Goal: Transaction & Acquisition: Obtain resource

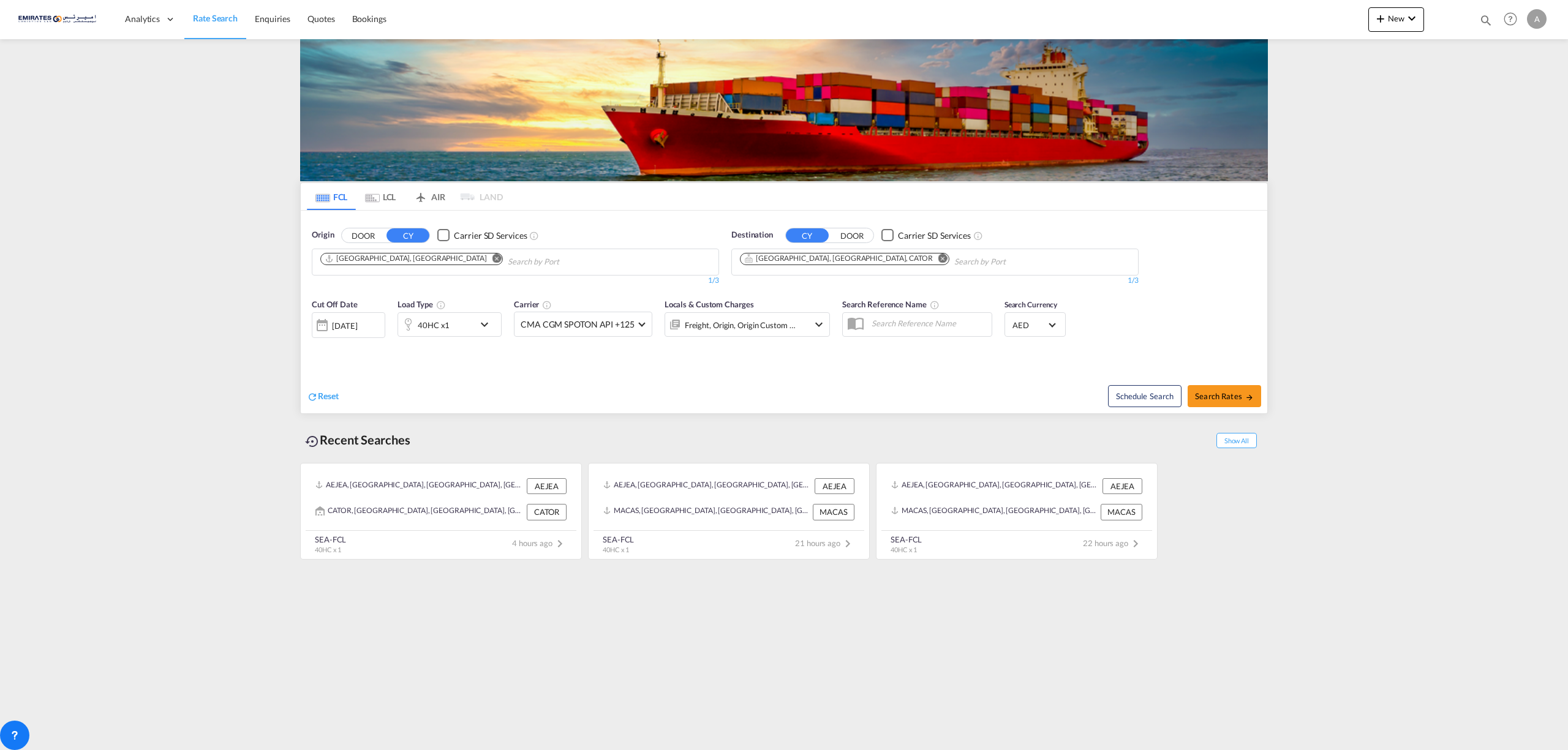
click at [938, 260] on md-icon "Remove" at bounding box center [943, 258] width 9 height 9
click at [808, 260] on body "Analytics Dashboard Rate Search Enquiries Quotes Bookings" at bounding box center [784, 375] width 1568 height 750
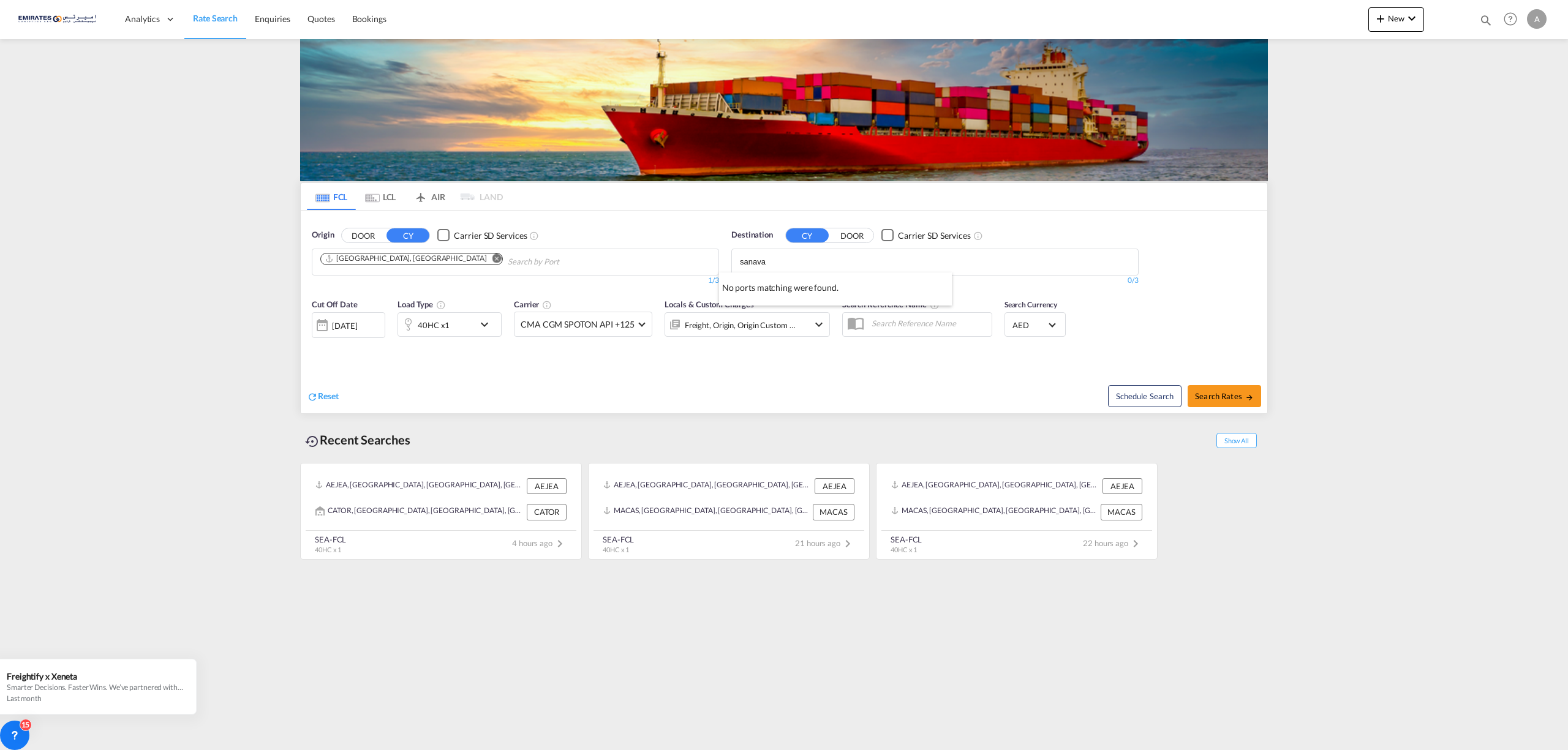
type input "sanava"
paste input "SAVANNAH"
type input "SAVANNAH"
click at [843, 286] on div "Savannah , NY United States USXMX" at bounding box center [835, 291] width 233 height 37
click at [1219, 399] on span "Search Rates" at bounding box center [1224, 396] width 59 height 9
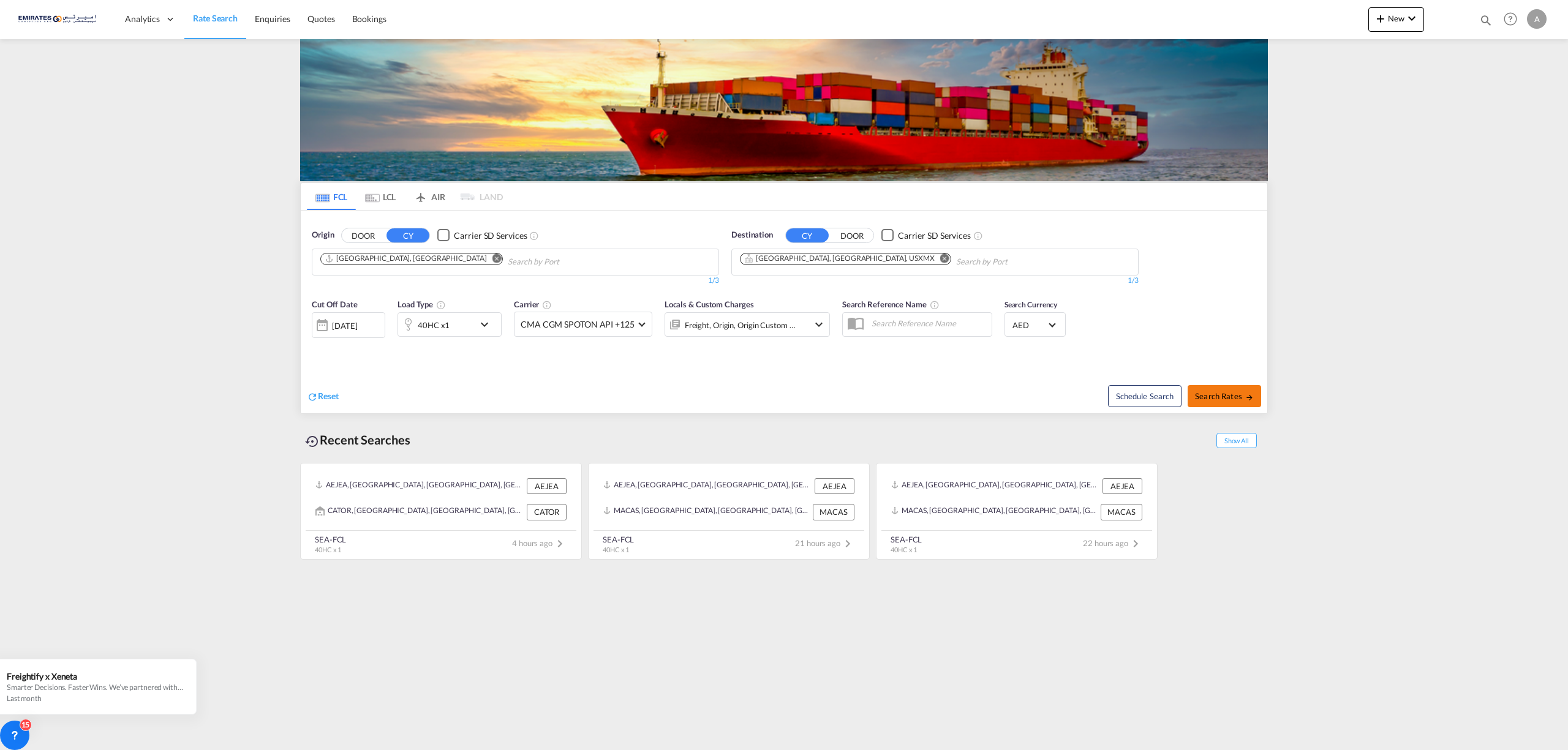
type input "AEJEA to USXMX / 22 Aug 2025"
click at [489, 331] on md-icon "icon-chevron-down" at bounding box center [487, 325] width 21 height 15
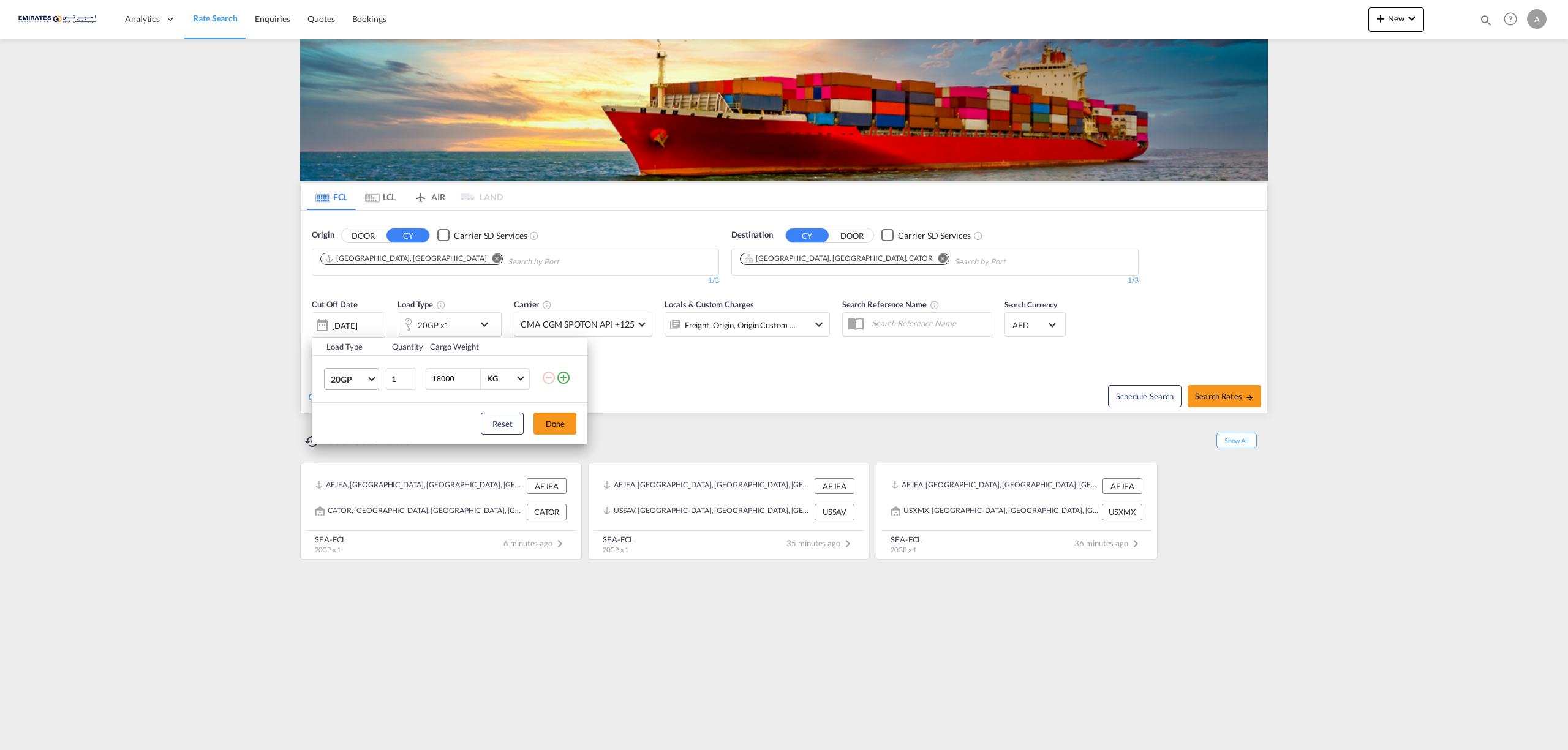
click at [370, 382] on md-select-value "20GP" at bounding box center [354, 378] width 49 height 21
click at [343, 437] on div "40HC" at bounding box center [341, 438] width 22 height 12
drag, startPoint x: 466, startPoint y: 380, endPoint x: 404, endPoint y: 378, distance: 62.0
click at [404, 378] on tr "40HC 1 18000 KG KG" at bounding box center [449, 378] width 275 height 47
type input "28000"
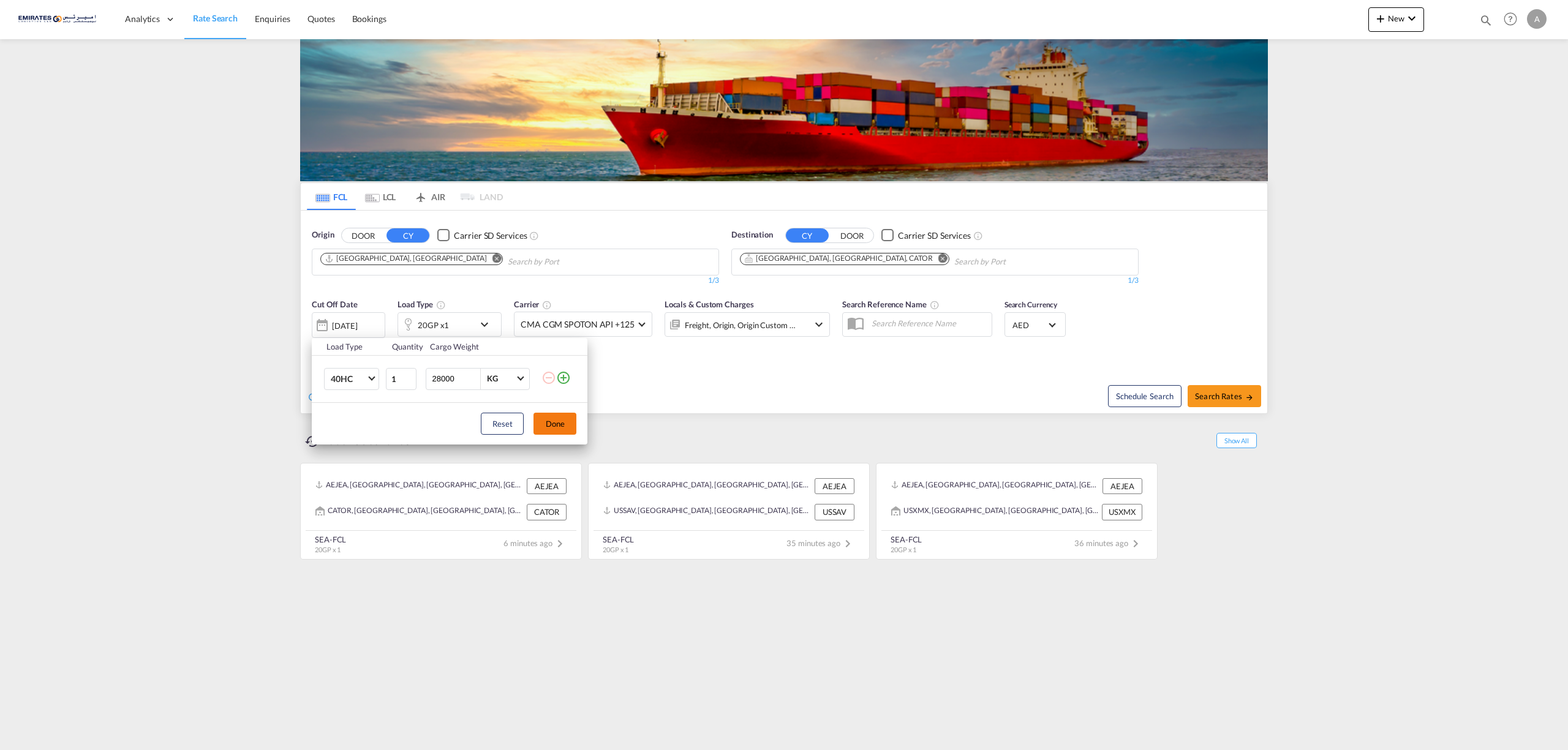
click at [563, 431] on button "Done" at bounding box center [554, 423] width 43 height 22
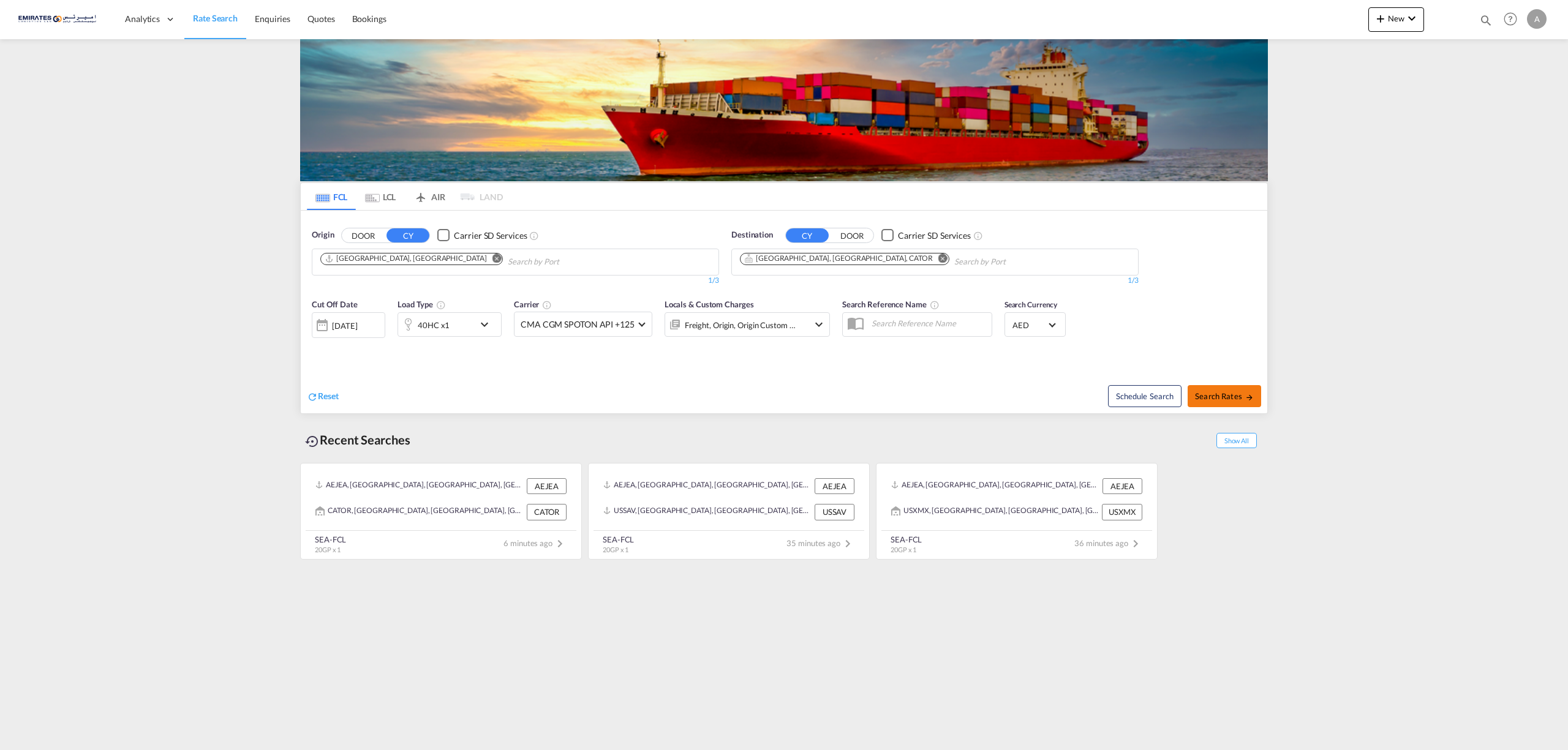
click at [1208, 395] on span "Search Rates" at bounding box center [1224, 396] width 59 height 9
type input "AEJEA to CATOR / 22 Aug 2025"
click at [1223, 401] on span "Search Rates" at bounding box center [1224, 396] width 59 height 9
type input "AEJEA to CATOR / [DATE]"
click at [1219, 397] on span "Search Rates" at bounding box center [1224, 396] width 59 height 9
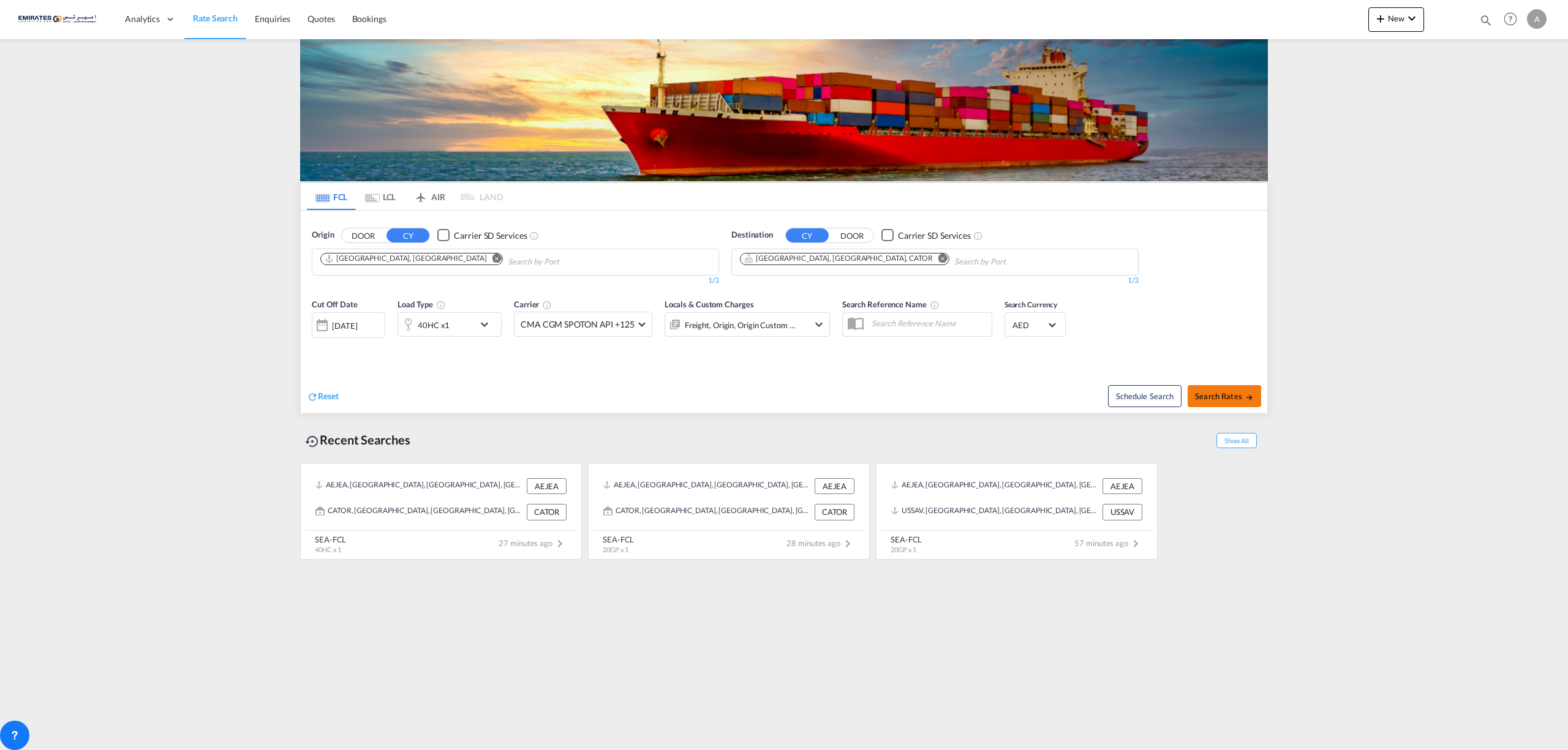
type input "AEJEA to CATOR / 22 Aug 2025"
